Goal: Task Accomplishment & Management: Manage account settings

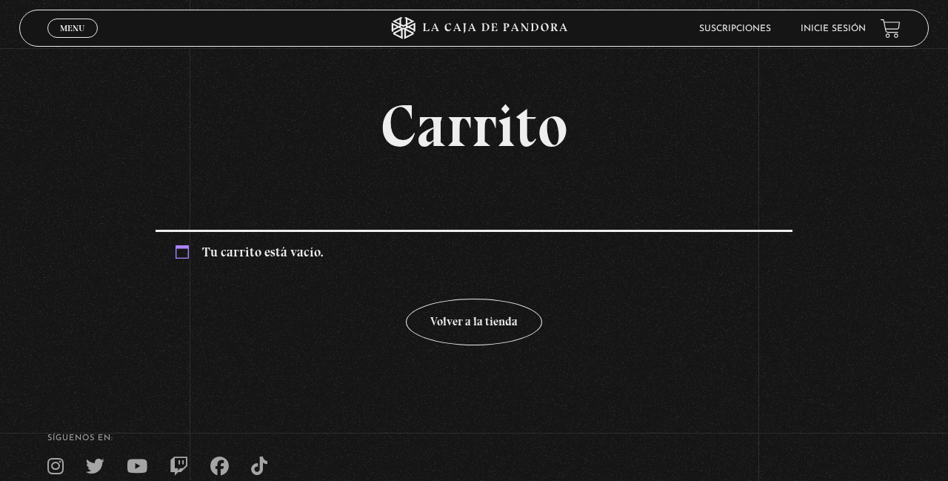
click at [73, 46] on div "Menu Cerrar" at bounding box center [189, 28] width 284 height 36
click at [68, 33] on span "Menu" at bounding box center [72, 28] width 24 height 9
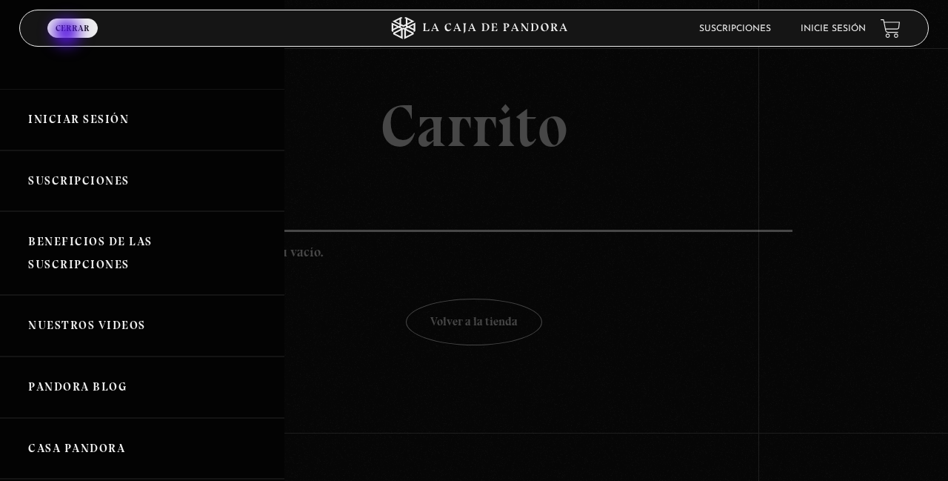
click at [65, 191] on link "Suscripciones" at bounding box center [142, 180] width 284 height 61
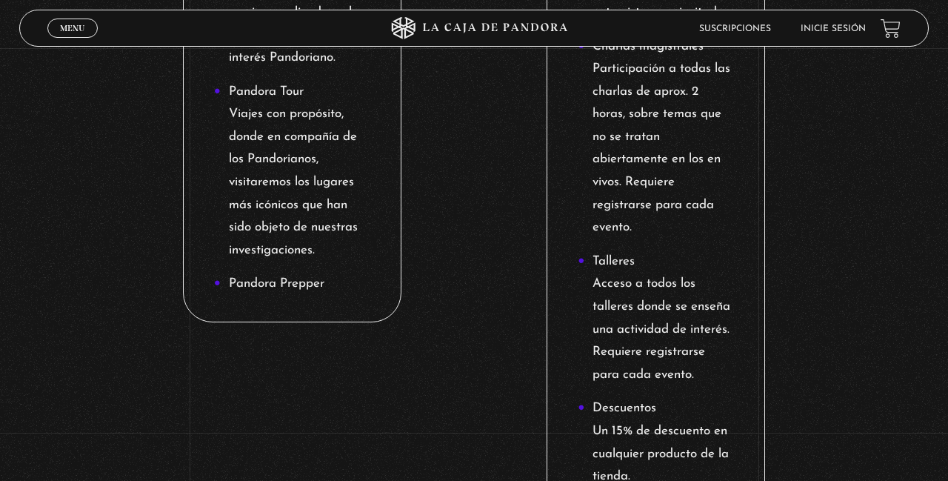
scroll to position [1533, 0]
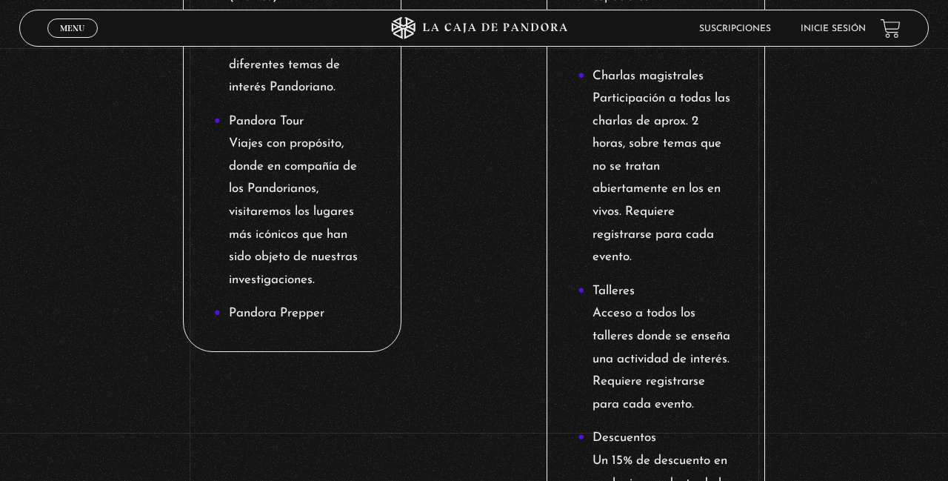
click at [324, 290] on li "Pandora Tour Viajes con propósito, donde en compañía de los Pandorianos, visita…" at bounding box center [292, 200] width 156 height 181
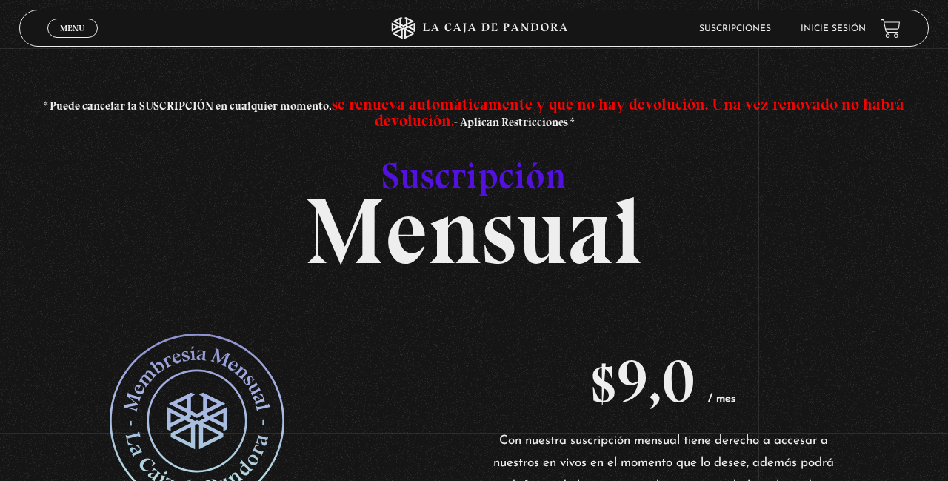
click at [730, 25] on link "Suscripciones" at bounding box center [735, 28] width 72 height 9
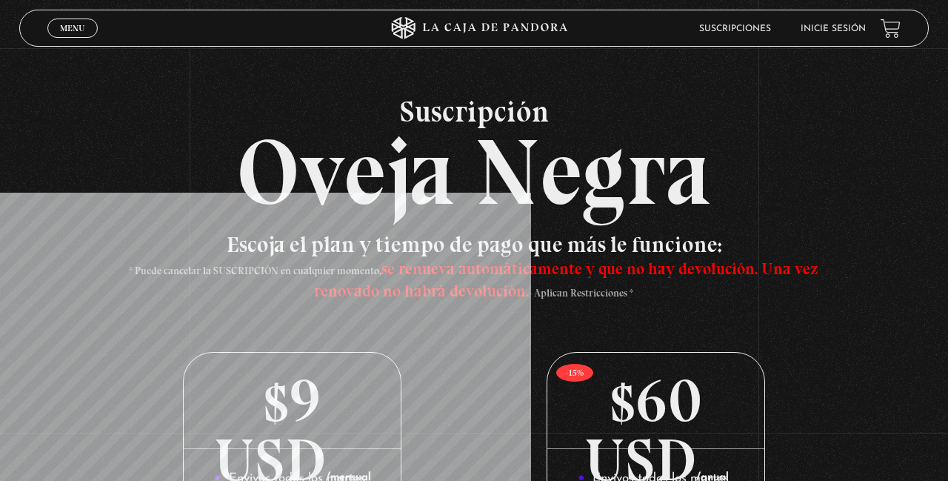
click at [69, 21] on link "Menu Cerrar" at bounding box center [72, 28] width 50 height 19
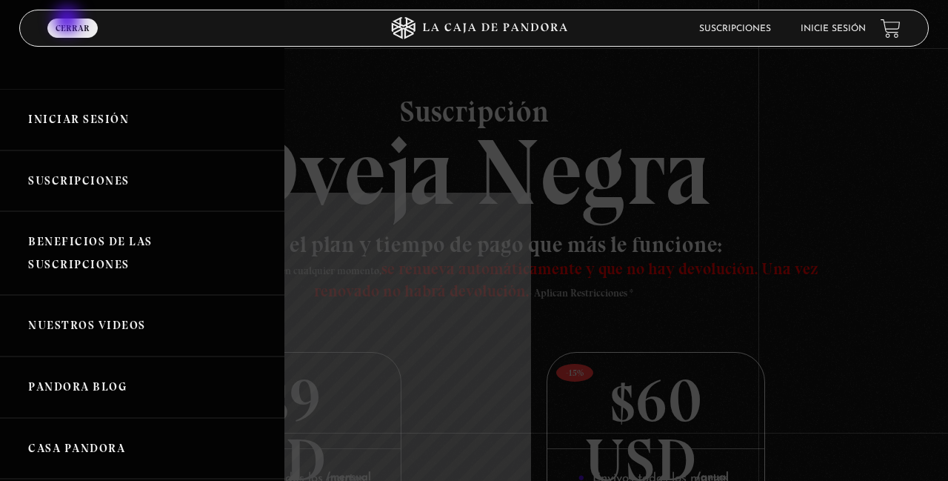
click at [74, 104] on link "Iniciar Sesión" at bounding box center [142, 119] width 284 height 61
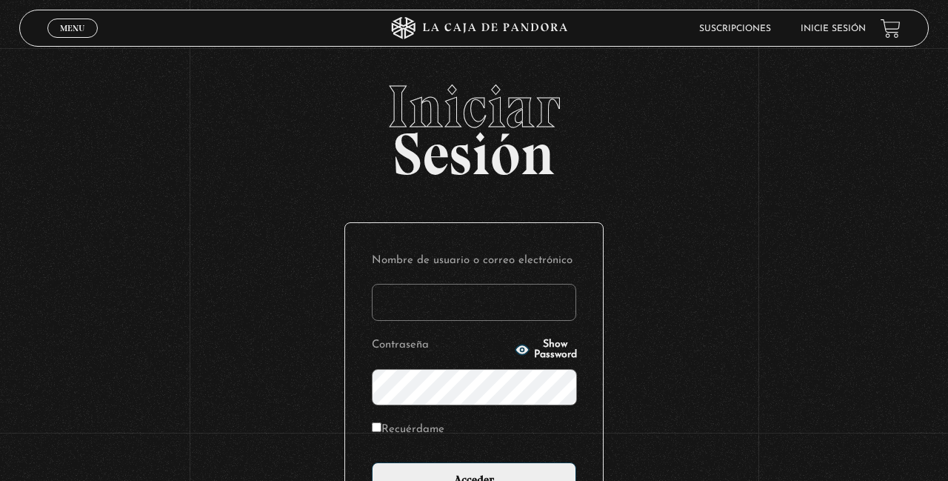
click at [528, 318] on input "Nombre de usuario o correo electrónico" at bounding box center [474, 302] width 204 height 37
type input "Rosi.jimenez"
click at [372, 462] on input "Acceder" at bounding box center [474, 480] width 204 height 37
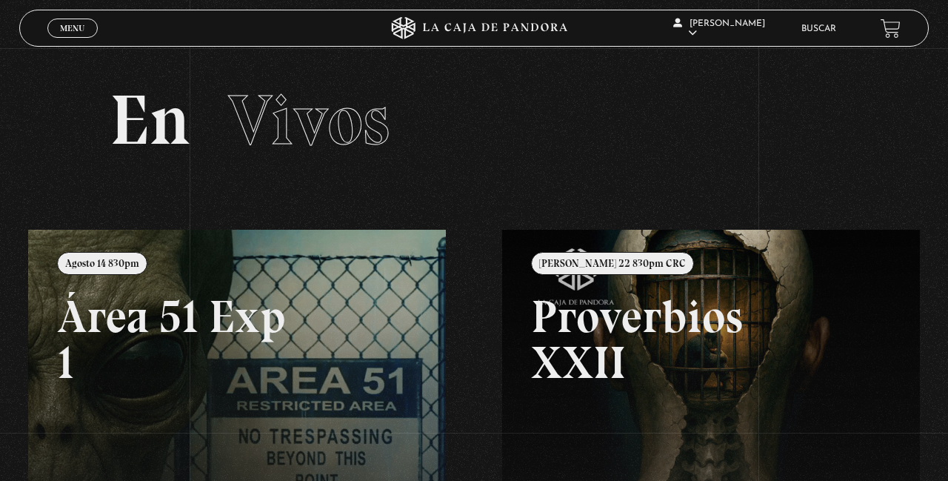
click at [754, 27] on span "[PERSON_NAME]" at bounding box center [719, 28] width 92 height 19
click at [718, 181] on link "Mi cuenta" at bounding box center [717, 161] width 113 height 39
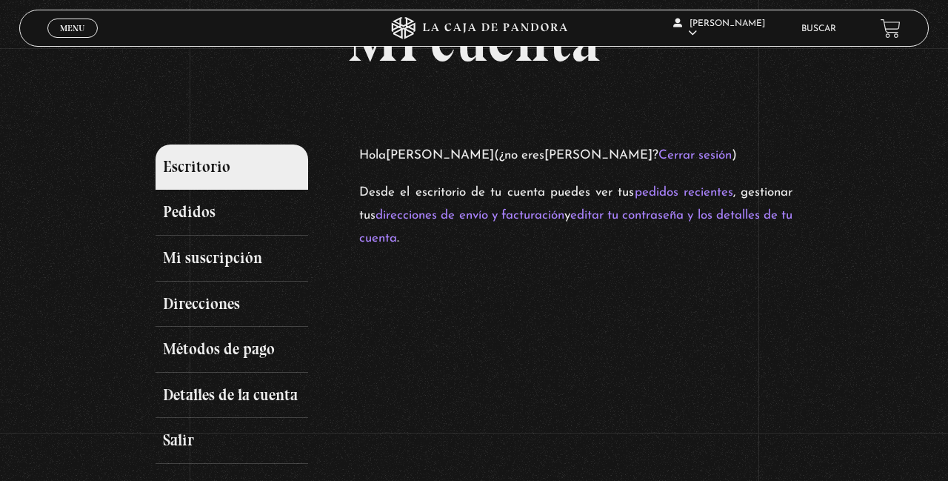
scroll to position [90, 0]
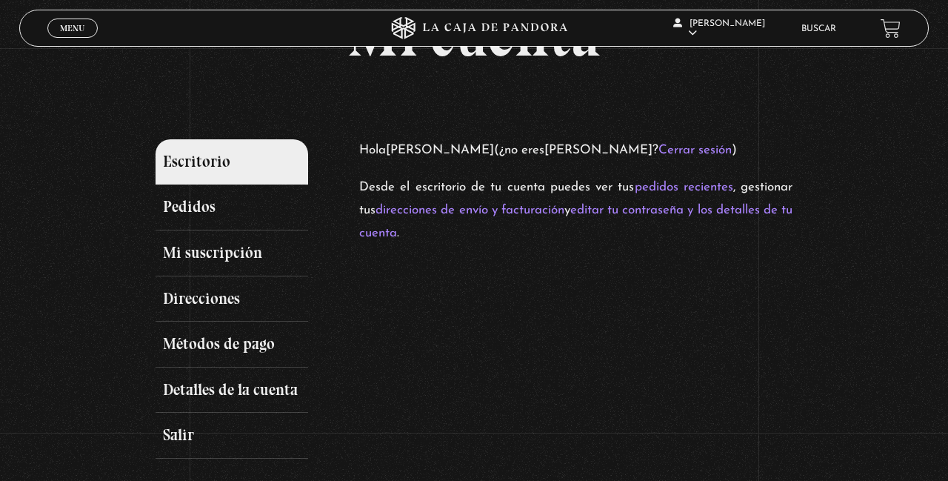
click at [251, 367] on link "Métodos de pago" at bounding box center [231, 344] width 153 height 46
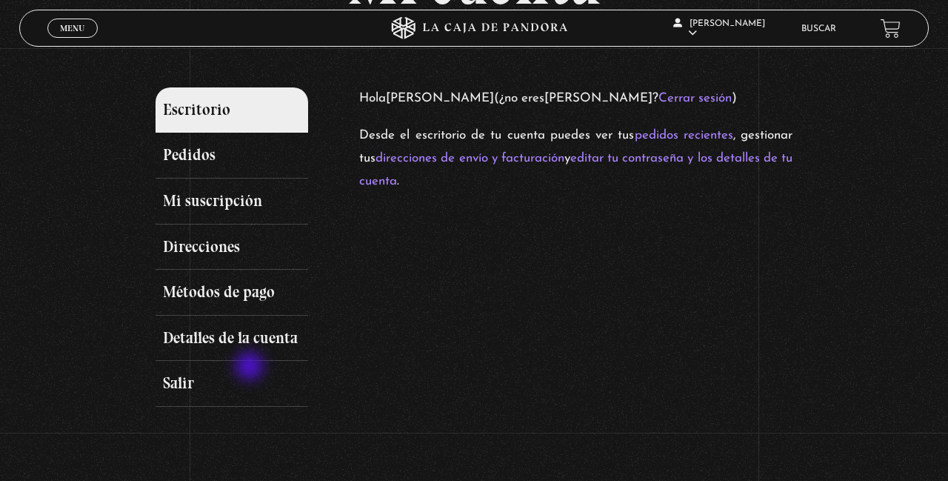
scroll to position [161, 0]
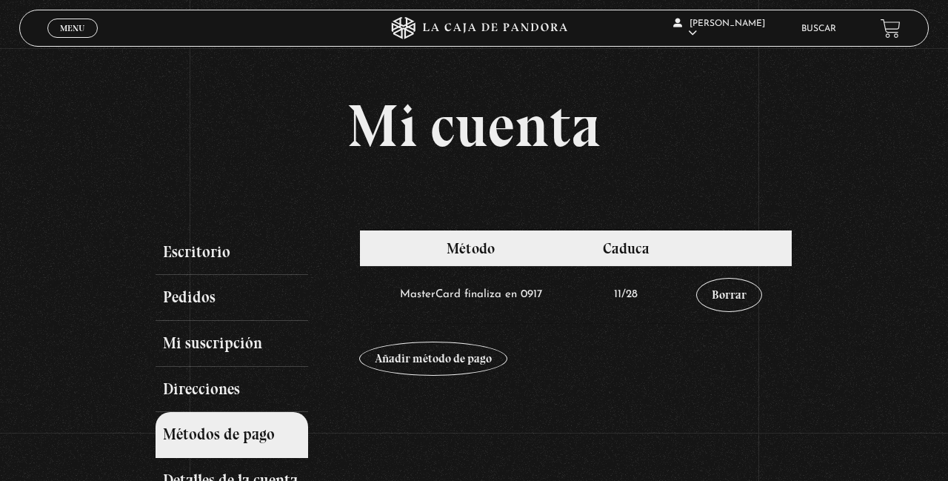
click at [729, 301] on link "Borrar" at bounding box center [729, 295] width 66 height 34
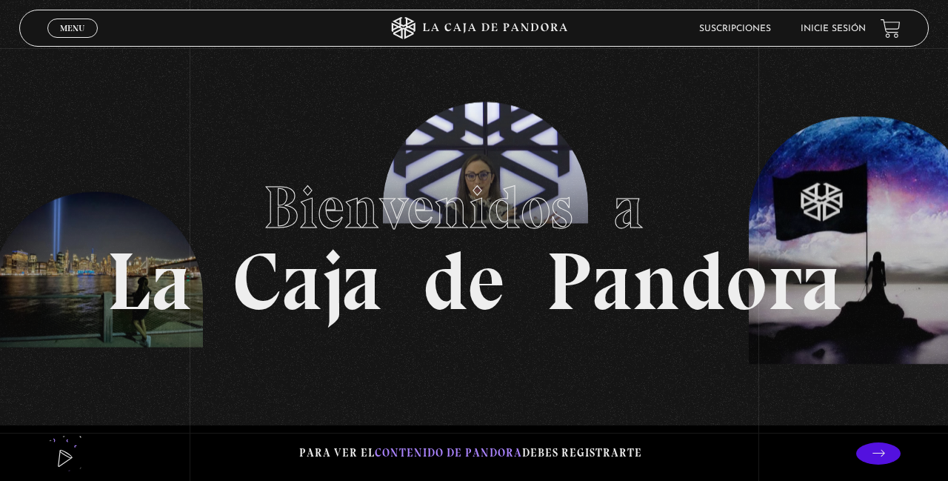
click at [748, 31] on link "Suscripciones" at bounding box center [735, 28] width 72 height 9
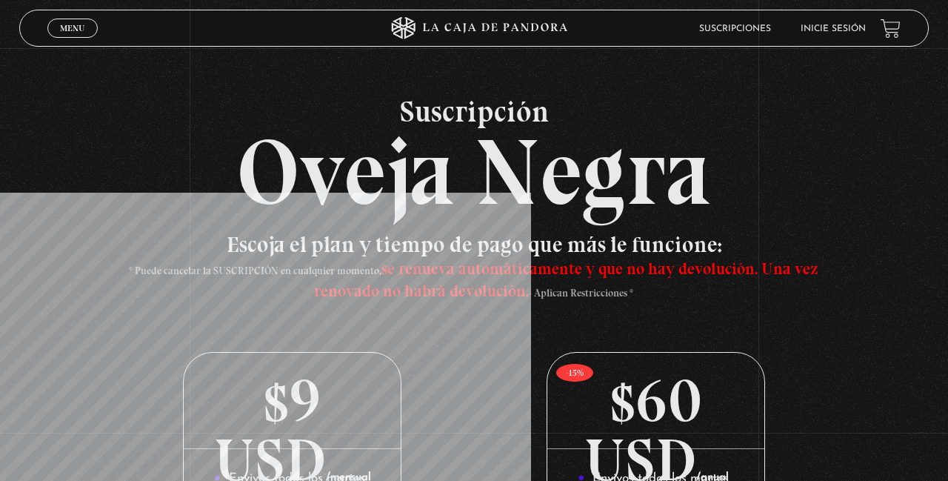
scroll to position [3, 0]
